Goal: Information Seeking & Learning: Check status

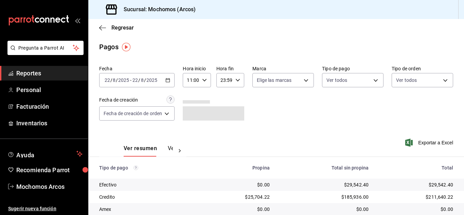
click at [200, 75] on div "11:00 Hora inicio" at bounding box center [197, 80] width 28 height 14
click at [169, 81] on div at bounding box center [232, 107] width 464 height 215
click at [172, 80] on div "2025-08-22 22 / 8 / 2025 - 2025-08-22 22 / 8 / 2025" at bounding box center [136, 80] width 75 height 14
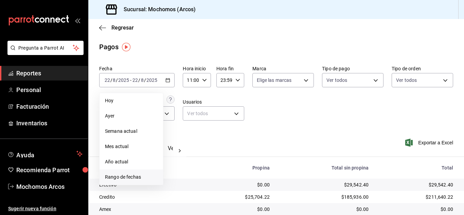
click at [135, 177] on span "Rango de fechas" at bounding box center [131, 176] width 53 height 7
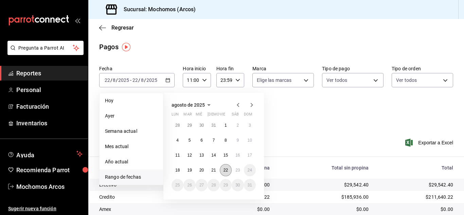
click at [229, 173] on button "22" at bounding box center [226, 170] width 12 height 12
click at [237, 171] on abbr "23" at bounding box center [237, 170] width 4 height 5
type input "00:00"
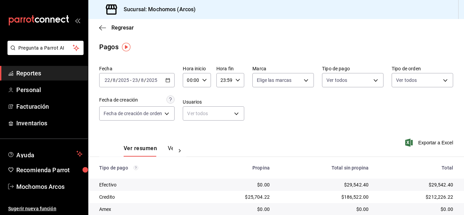
click at [207, 81] on div "00:00 Hora inicio" at bounding box center [197, 80] width 28 height 14
click at [349, 134] on div at bounding box center [232, 107] width 464 height 215
click at [49, 186] on span "Mochomos Arcos" at bounding box center [49, 186] width 66 height 9
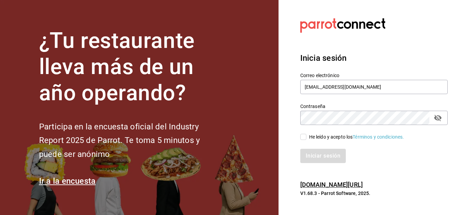
click at [305, 139] on input "He leído y acepto los Términos y condiciones." at bounding box center [303, 137] width 6 height 6
checkbox input "true"
click at [313, 158] on button "Iniciar sesión" at bounding box center [323, 156] width 46 height 14
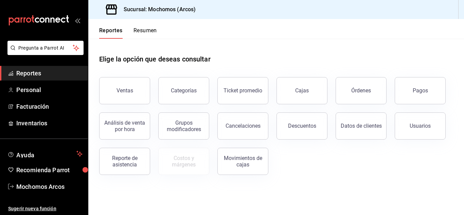
click at [429, 91] on button "Pagos" at bounding box center [419, 90] width 51 height 27
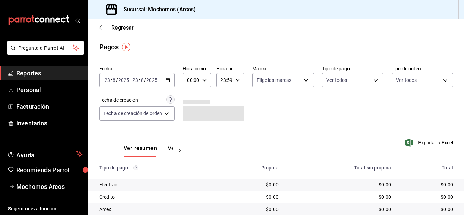
click at [168, 82] on \(Stroke\) "button" at bounding box center [168, 80] width 4 height 4
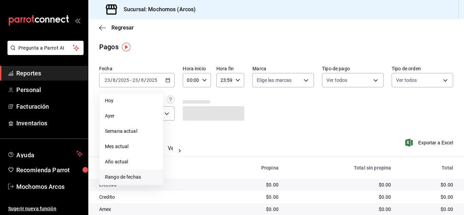
click at [126, 176] on span "Rango de fechas" at bounding box center [131, 176] width 53 height 7
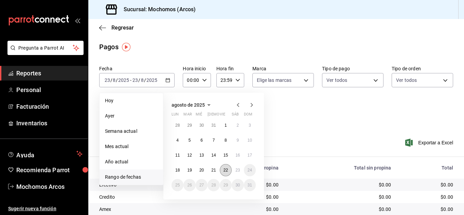
click at [227, 172] on button "22" at bounding box center [226, 170] width 12 height 12
click at [240, 170] on button "23" at bounding box center [238, 170] width 12 height 12
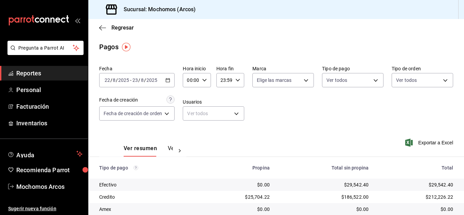
click at [171, 81] on div "2025-08-22 22 / 8 / 2025 - 2025-08-23 23 / 8 / 2025" at bounding box center [136, 80] width 75 height 14
click at [283, 122] on div "Fecha 2025-08-22 22 / 8 / 2025 - 2025-08-23 23 / 8 / 2025 Hora inicio 00:00 Hor…" at bounding box center [276, 96] width 354 height 66
click at [166, 82] on div "2025-08-22 22 / 8 / 2025 - 2025-08-23 23 / 8 / 2025" at bounding box center [136, 80] width 75 height 14
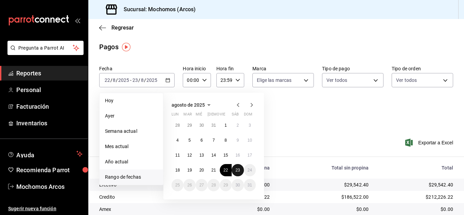
click at [235, 171] on button "23" at bounding box center [238, 170] width 12 height 12
click at [227, 171] on abbr "22" at bounding box center [225, 170] width 4 height 5
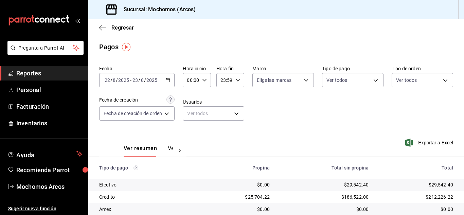
click at [171, 81] on div "2025-08-22 22 / 8 / 2025 - 2025-08-23 23 / 8 / 2025" at bounding box center [136, 80] width 75 height 14
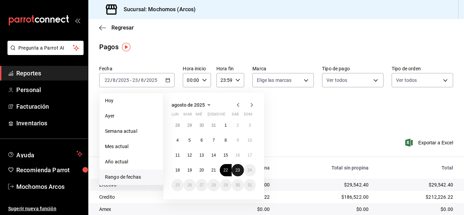
click at [232, 170] on button "23" at bounding box center [238, 170] width 12 height 12
click at [239, 171] on abbr "23" at bounding box center [237, 170] width 4 height 5
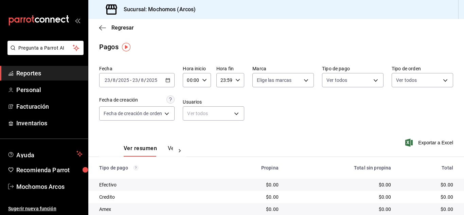
click at [174, 81] on div "2025-08-23 23 / 8 / 2025 - 2025-08-23 23 / 8 / 2025" at bounding box center [136, 80] width 75 height 14
click at [162, 81] on div "[DATE] [DATE] - [DATE] [DATE]" at bounding box center [136, 80] width 75 height 14
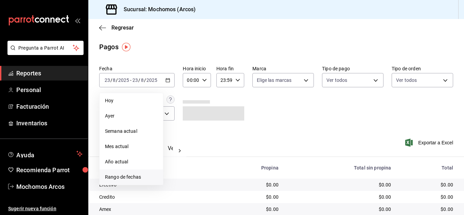
click at [134, 173] on span "Rango de fechas" at bounding box center [131, 176] width 53 height 7
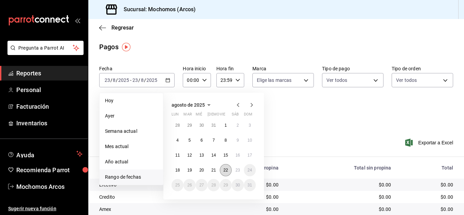
click at [225, 172] on abbr "22" at bounding box center [225, 170] width 4 height 5
click at [234, 169] on button "23" at bounding box center [238, 170] width 12 height 12
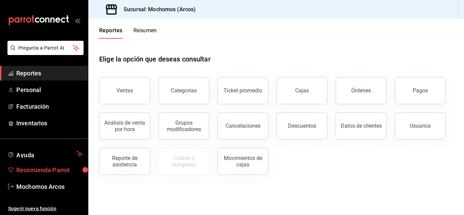
click at [51, 169] on span "Recomienda Parrot" at bounding box center [49, 169] width 66 height 9
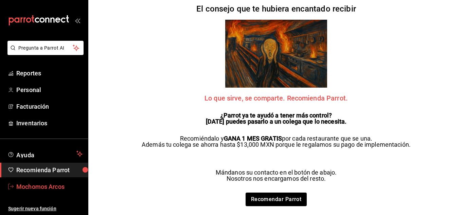
click at [47, 186] on span "Mochomos Arcos" at bounding box center [49, 186] width 66 height 9
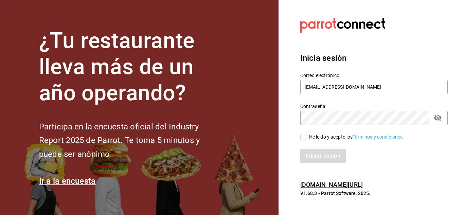
click at [304, 140] on input "He leído y acepto los Términos y condiciones." at bounding box center [303, 137] width 6 height 6
checkbox input "true"
click at [305, 152] on button "Iniciar sesión" at bounding box center [323, 156] width 46 height 14
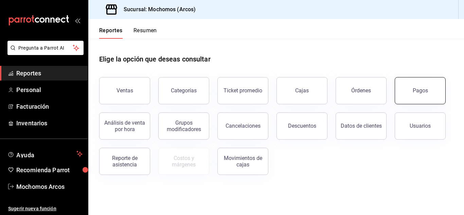
click at [422, 96] on button "Pagos" at bounding box center [419, 90] width 51 height 27
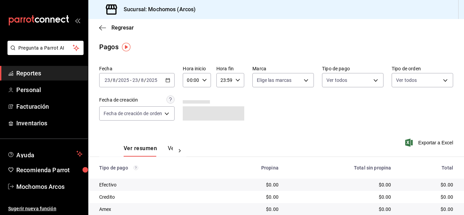
click at [164, 78] on div "[DATE] [DATE] - [DATE] [DATE]" at bounding box center [136, 80] width 75 height 14
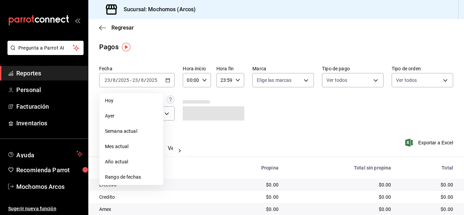
click at [125, 177] on span "Rango de fechas" at bounding box center [131, 176] width 53 height 7
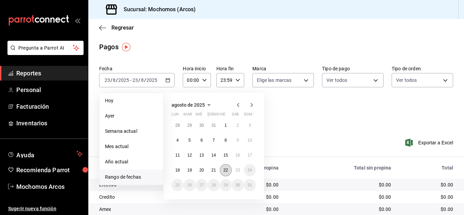
click at [223, 169] on abbr "22" at bounding box center [225, 170] width 4 height 5
click at [227, 169] on abbr "22" at bounding box center [225, 170] width 4 height 5
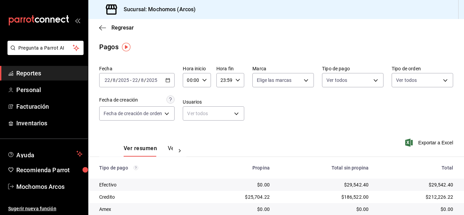
click at [173, 80] on div "2025-08-22 22 / 8 / 2025 - 2025-08-22 22 / 8 / 2025" at bounding box center [136, 80] width 75 height 14
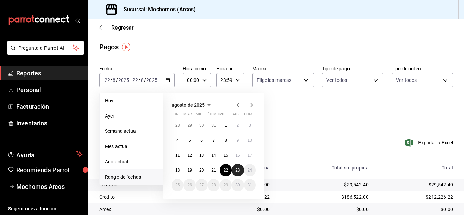
click at [234, 168] on button "23" at bounding box center [238, 170] width 12 height 12
click at [224, 173] on button "22" at bounding box center [226, 170] width 12 height 12
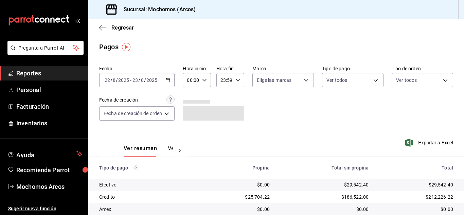
click at [168, 79] on \(Stroke\) "button" at bounding box center [168, 80] width 4 height 4
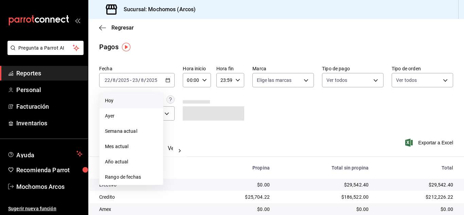
click at [125, 104] on span "Hoy" at bounding box center [131, 100] width 53 height 7
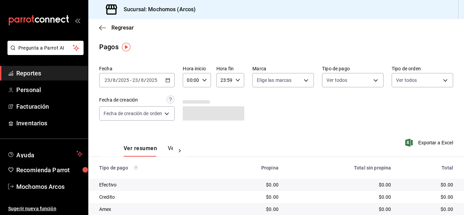
click at [172, 81] on div "[DATE] [DATE] - [DATE] [DATE]" at bounding box center [136, 80] width 75 height 14
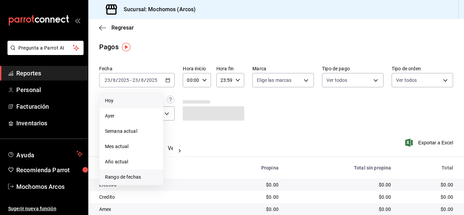
click at [144, 177] on span "Rango de fechas" at bounding box center [131, 176] width 53 height 7
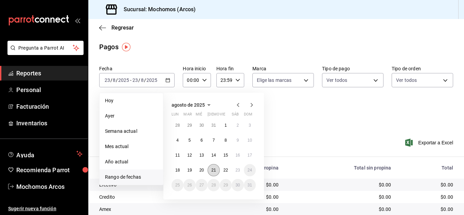
click at [215, 170] on abbr "21" at bounding box center [213, 170] width 4 height 5
click at [222, 170] on button "22" at bounding box center [226, 170] width 12 height 12
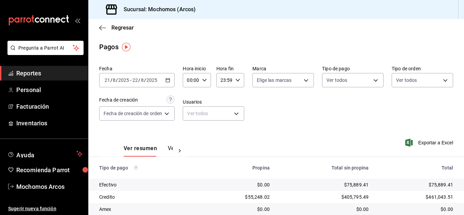
click at [171, 79] on div "[DATE] [DATE] - [DATE] [DATE]" at bounding box center [136, 80] width 75 height 14
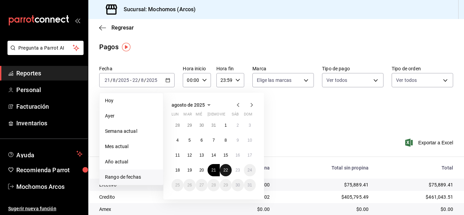
click at [223, 170] on abbr "22" at bounding box center [225, 170] width 4 height 5
click at [240, 171] on button "23" at bounding box center [238, 170] width 12 height 12
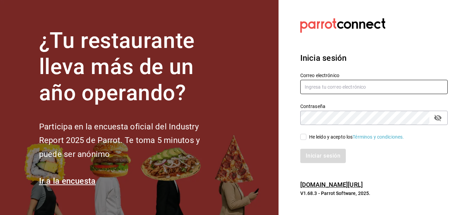
type input "[EMAIL_ADDRESS][DOMAIN_NAME]"
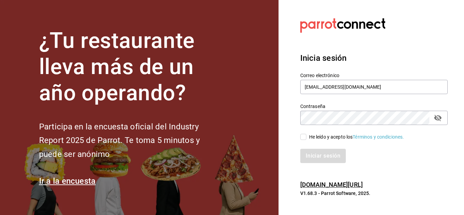
click at [302, 139] on input "He leído y acepto los Términos y condiciones." at bounding box center [303, 137] width 6 height 6
checkbox input "true"
click at [317, 157] on button "Iniciar sesión" at bounding box center [323, 156] width 46 height 14
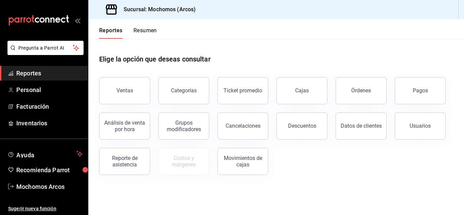
click at [44, 73] on span "Reportes" at bounding box center [49, 73] width 66 height 9
click at [426, 92] on div "Pagos" at bounding box center [419, 90] width 15 height 6
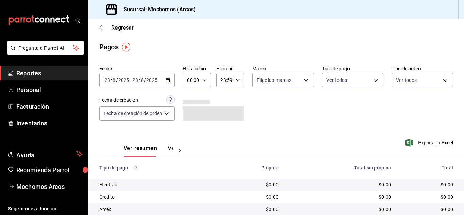
click at [168, 80] on icon "button" at bounding box center [167, 80] width 5 height 5
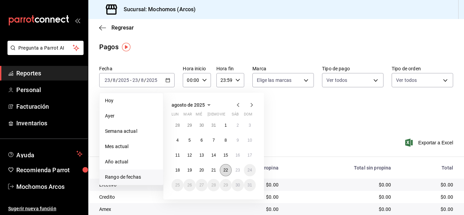
click at [226, 166] on button "22" at bounding box center [226, 170] width 12 height 12
click at [236, 171] on abbr "23" at bounding box center [237, 170] width 4 height 5
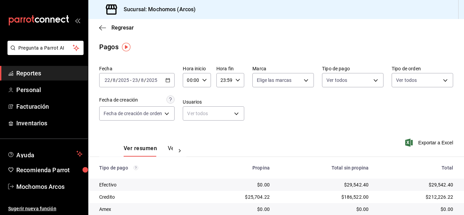
click at [203, 78] on icon "button" at bounding box center [204, 80] width 5 height 5
click at [192, 109] on span "11" at bounding box center [190, 106] width 3 height 5
click at [276, 124] on div at bounding box center [232, 107] width 464 height 215
click at [239, 80] on icon "button" at bounding box center [237, 80] width 5 height 5
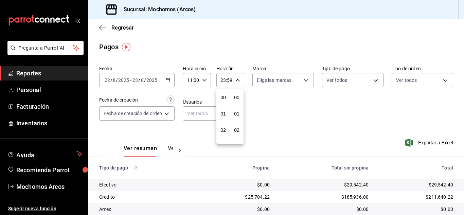
scroll to position [923, 0]
click at [224, 136] on span "23" at bounding box center [223, 135] width 3 height 5
click at [290, 122] on div at bounding box center [232, 107] width 464 height 215
click at [173, 78] on div "2025-08-22 22 / 8 / 2025 - 2025-08-23 23 / 8 / 2025" at bounding box center [136, 80] width 75 height 14
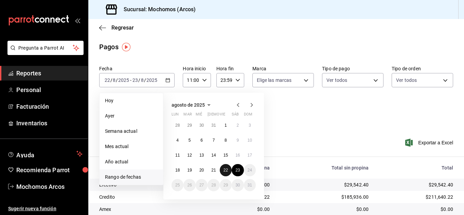
click at [225, 169] on abbr "22" at bounding box center [225, 170] width 4 height 5
click at [234, 169] on button "23" at bounding box center [238, 170] width 12 height 12
type input "00:00"
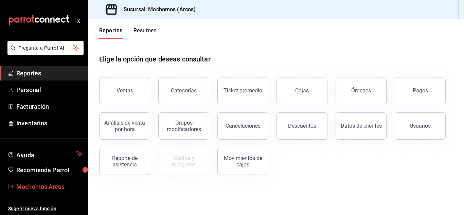
click at [58, 184] on span "Mochomos Arcos" at bounding box center [49, 186] width 66 height 9
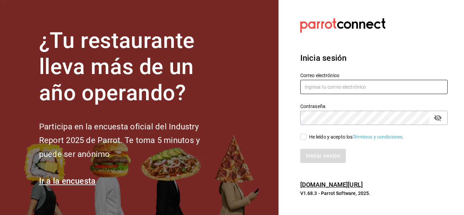
type input "[EMAIL_ADDRESS][DOMAIN_NAME]"
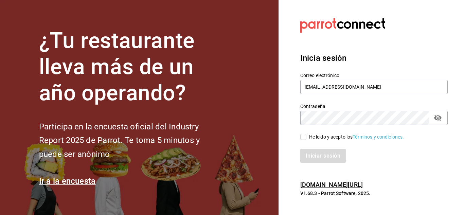
click at [303, 135] on input "He leído y acepto los Términos y condiciones." at bounding box center [303, 137] width 6 height 6
checkbox input "true"
click at [332, 158] on button "Iniciar sesión" at bounding box center [323, 156] width 46 height 14
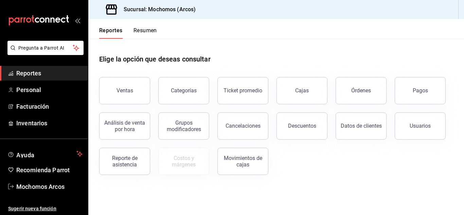
click at [404, 89] on button "Pagos" at bounding box center [419, 90] width 51 height 27
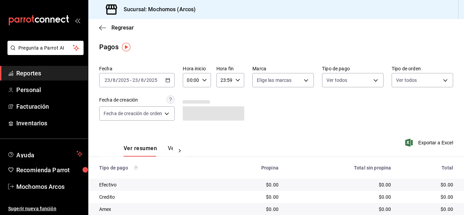
click at [170, 81] on icon "button" at bounding box center [167, 80] width 5 height 5
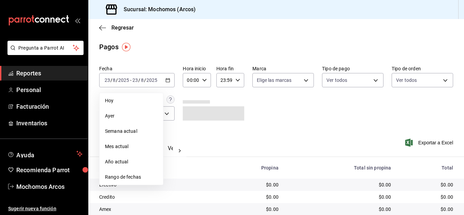
click at [122, 182] on li "Rango de fechas" at bounding box center [130, 176] width 63 height 15
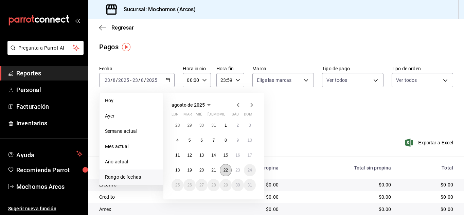
click at [220, 168] on button "22" at bounding box center [226, 170] width 12 height 12
click at [236, 170] on abbr "23" at bounding box center [237, 170] width 4 height 5
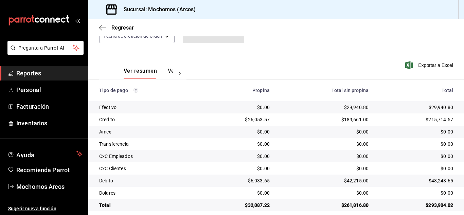
scroll to position [85, 0]
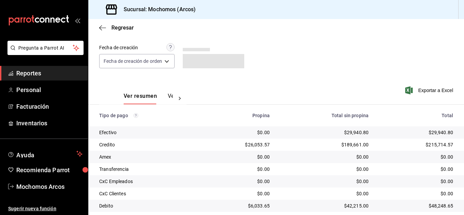
scroll to position [85, 0]
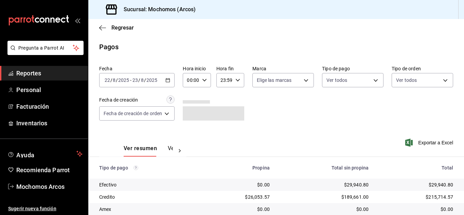
click at [206, 81] on icon "button" at bounding box center [204, 80] width 5 height 5
click at [191, 108] on span "11" at bounding box center [190, 106] width 3 height 5
click at [169, 80] on div at bounding box center [232, 107] width 464 height 215
click at [167, 79] on icon "button" at bounding box center [167, 80] width 5 height 5
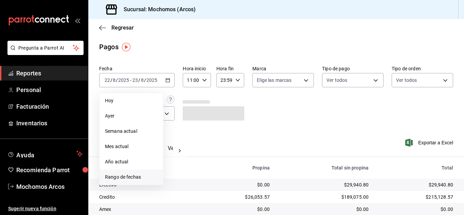
click at [130, 179] on span "Rango de fechas" at bounding box center [131, 176] width 53 height 7
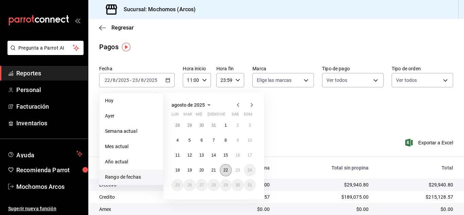
click at [222, 171] on button "22" at bounding box center [226, 170] width 12 height 12
click at [238, 173] on button "23" at bounding box center [238, 170] width 12 height 12
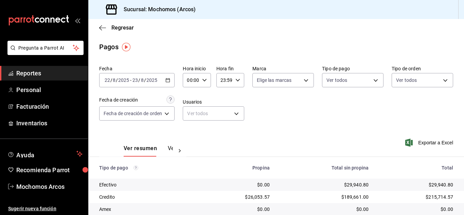
click at [204, 80] on icon "button" at bounding box center [204, 80] width 5 height 5
click at [191, 125] on span "10" at bounding box center [190, 124] width 3 height 5
type input "10:00"
click at [311, 127] on div at bounding box center [232, 107] width 464 height 215
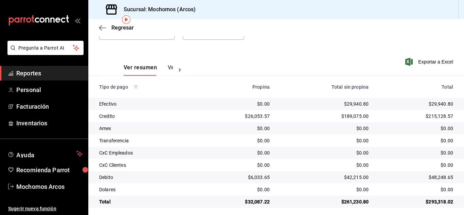
scroll to position [85, 0]
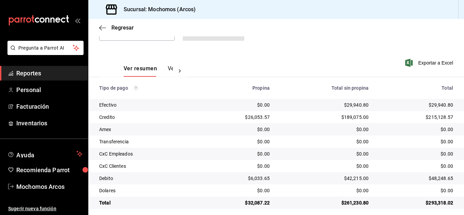
scroll to position [85, 0]
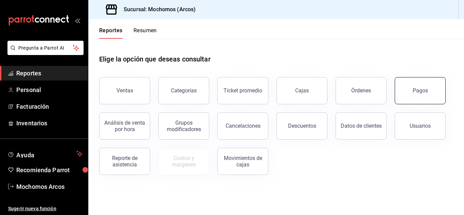
click at [426, 88] on div "Pagos" at bounding box center [419, 90] width 15 height 6
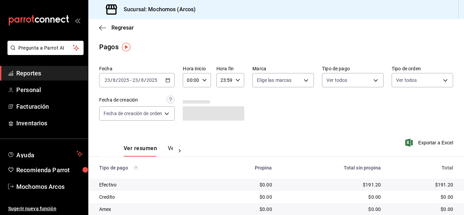
click at [198, 80] on input "00:00" at bounding box center [191, 80] width 16 height 14
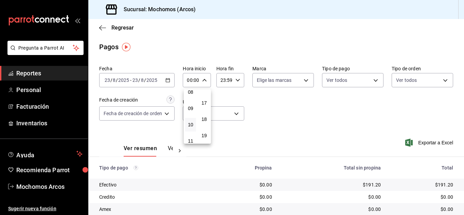
click at [190, 128] on button "10" at bounding box center [190, 125] width 11 height 14
click at [169, 80] on div at bounding box center [232, 107] width 464 height 215
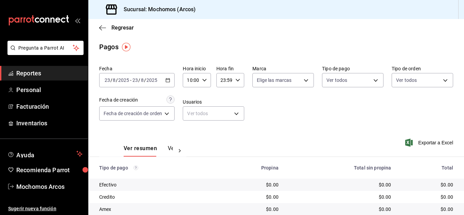
click at [170, 82] on \(Stroke\) "button" at bounding box center [168, 80] width 4 height 4
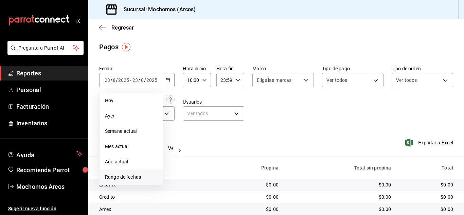
click at [132, 175] on span "Rango de fechas" at bounding box center [131, 176] width 53 height 7
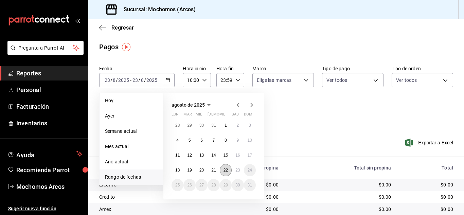
click at [226, 173] on button "22" at bounding box center [226, 170] width 12 height 12
click at [236, 170] on abbr "23" at bounding box center [237, 170] width 4 height 5
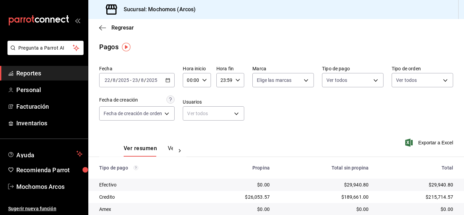
click at [203, 79] on icon "button" at bounding box center [204, 80] width 5 height 5
click at [189, 93] on span "10" at bounding box center [190, 90] width 3 height 5
type input "10:00"
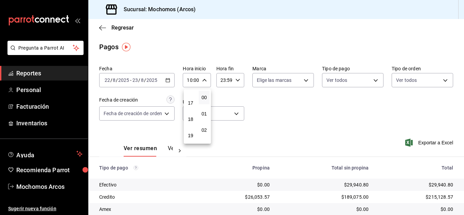
click at [337, 120] on div at bounding box center [232, 107] width 464 height 215
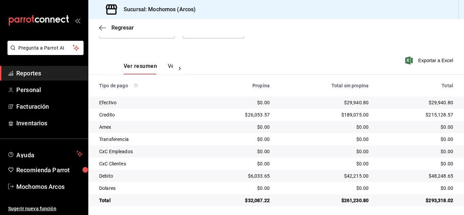
scroll to position [85, 0]
